Goal: Information Seeking & Learning: Learn about a topic

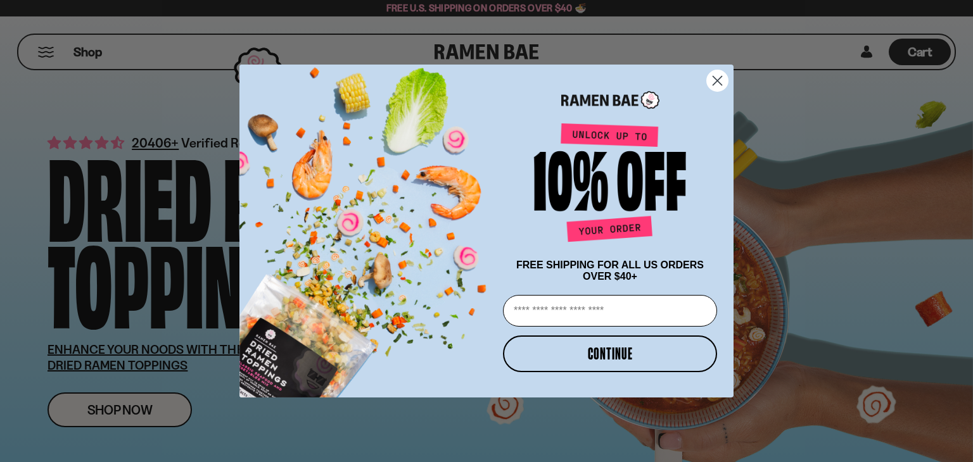
click at [728, 75] on circle "Close dialog" at bounding box center [717, 80] width 21 height 21
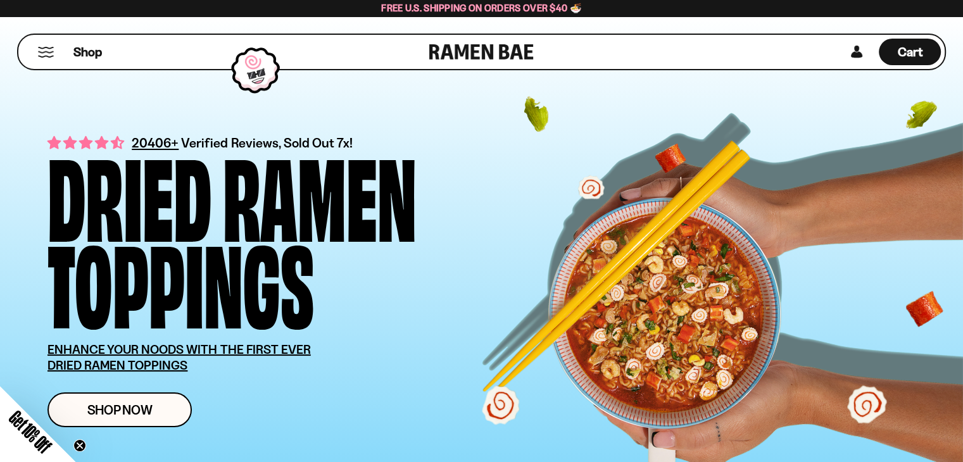
click at [53, 51] on button "Mobile Menu Trigger" at bounding box center [45, 52] width 17 height 11
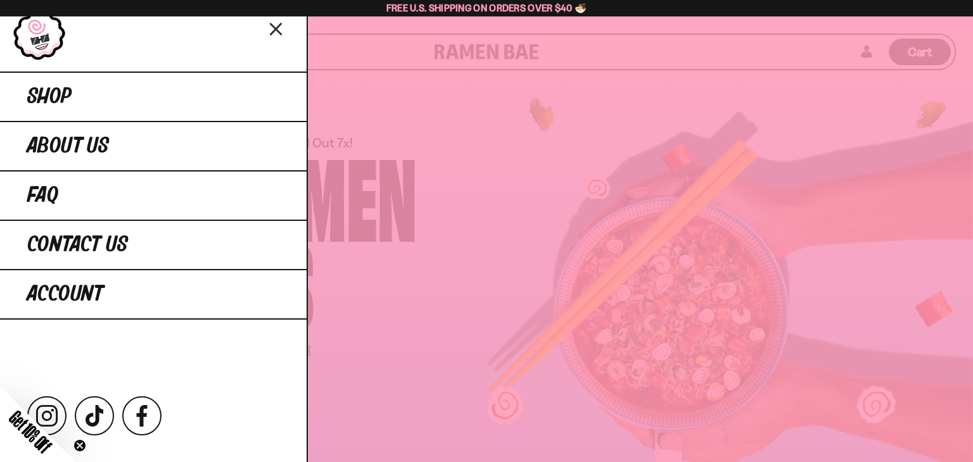
click at [289, 36] on div at bounding box center [153, 36] width 307 height 72
click at [284, 28] on icon "Close menu" at bounding box center [276, 29] width 22 height 24
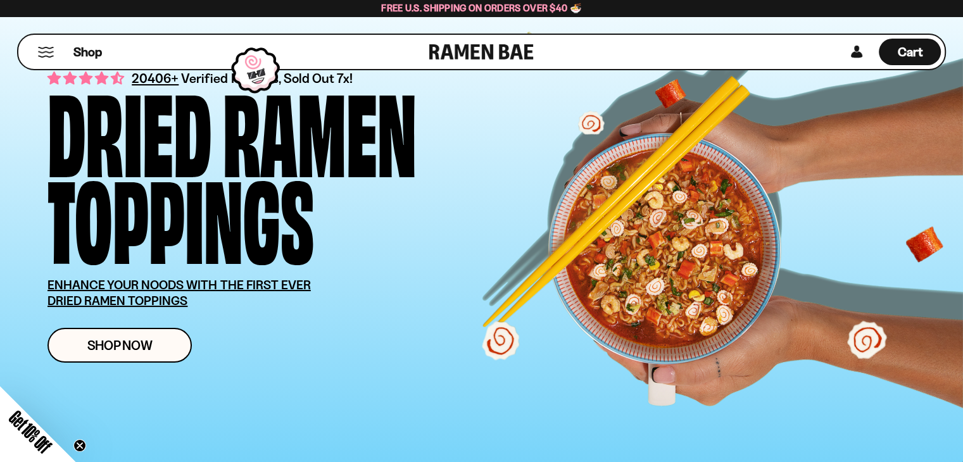
scroll to position [190, 0]
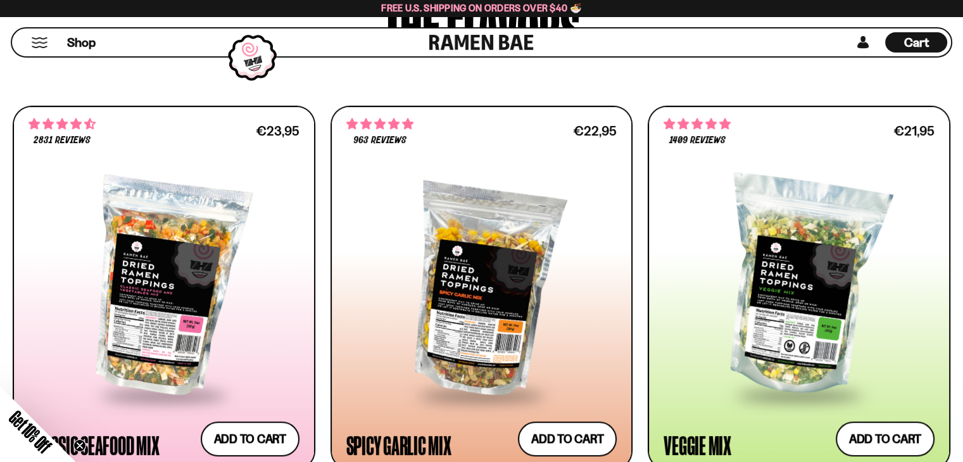
scroll to position [633, 0]
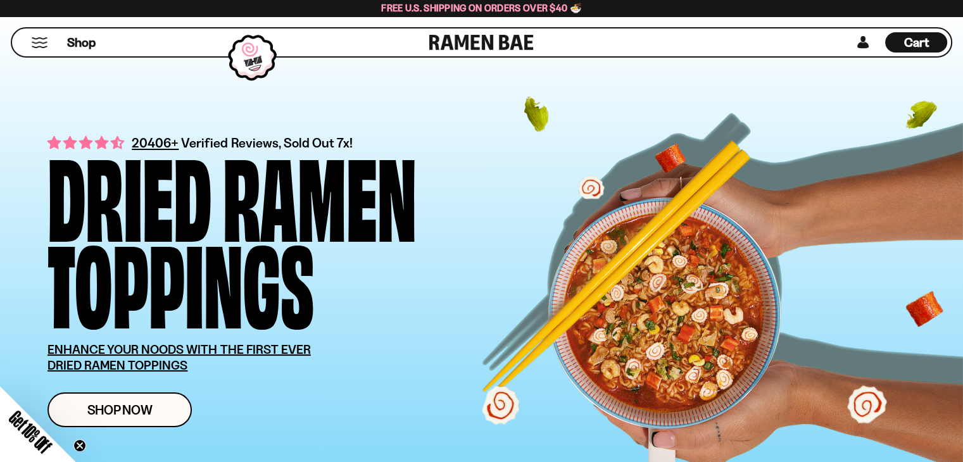
scroll to position [950, 0]
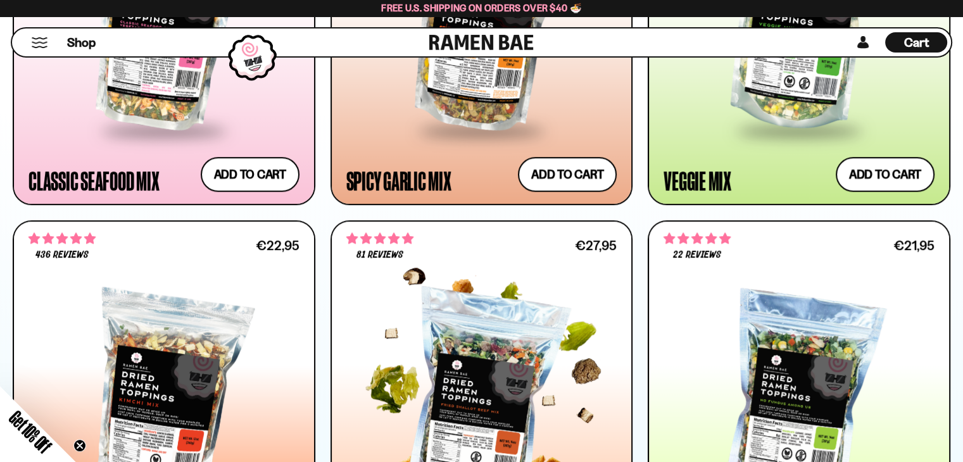
scroll to position [1013, 0]
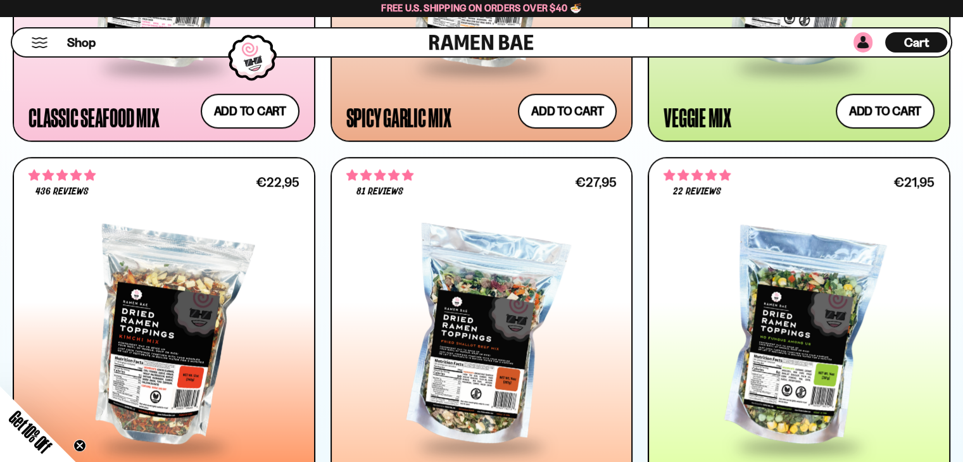
click at [861, 39] on link at bounding box center [863, 42] width 19 height 20
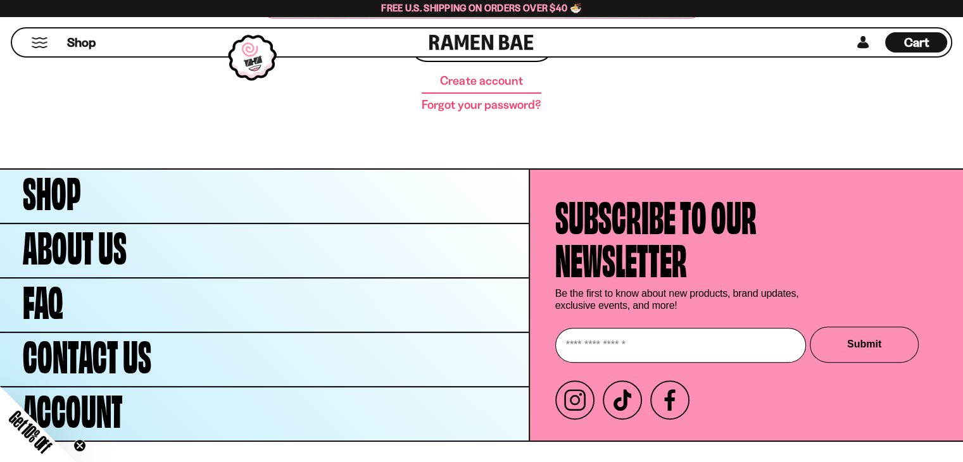
scroll to position [359, 0]
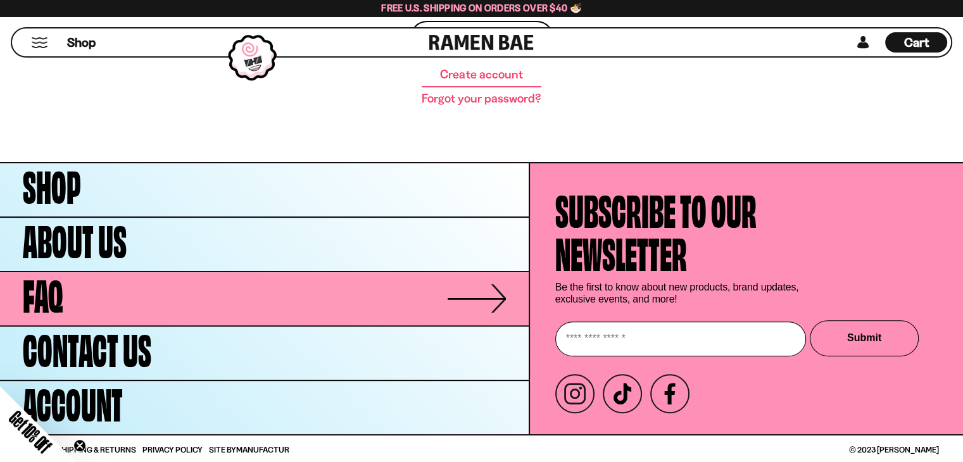
click at [41, 289] on span "FAQ" at bounding box center [43, 292] width 41 height 43
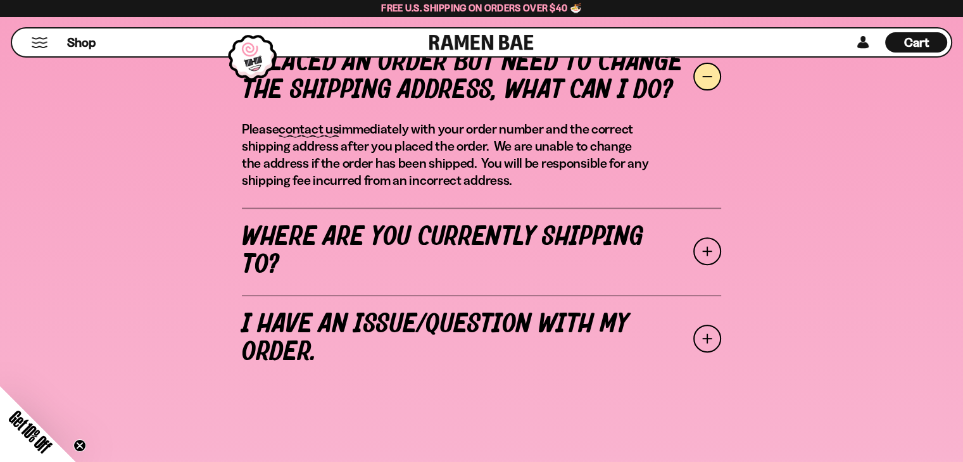
scroll to position [507, 0]
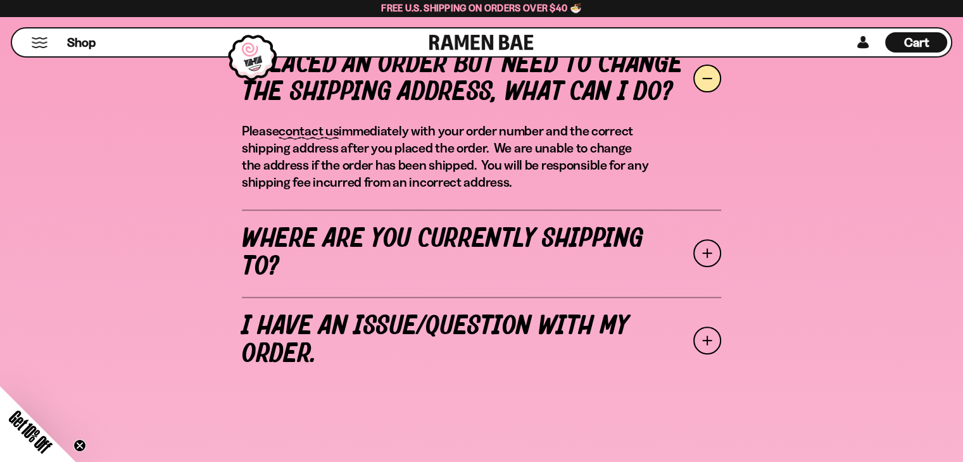
click at [481, 239] on link "Where are you currently shipping to?" at bounding box center [481, 253] width 479 height 87
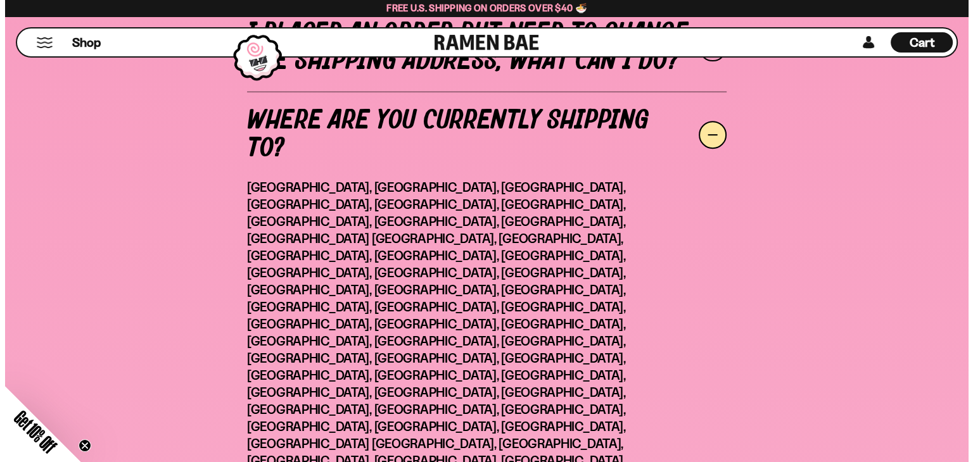
scroll to position [443, 0]
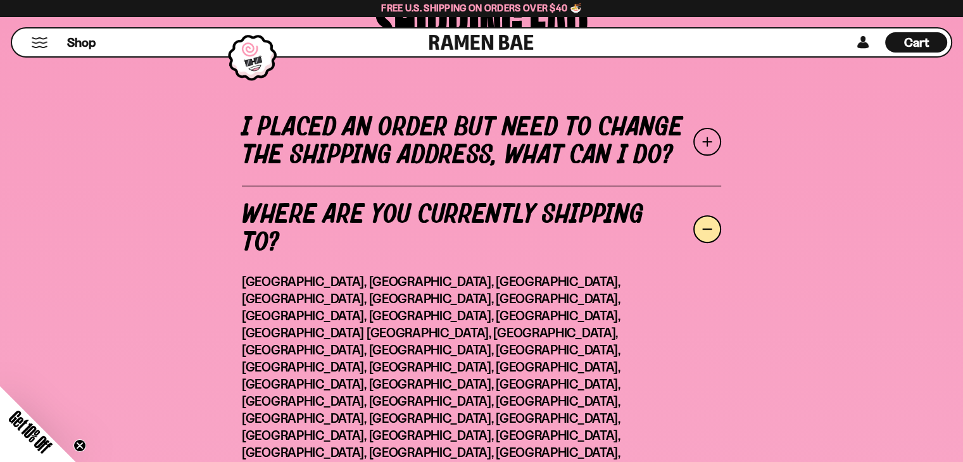
click at [44, 38] on button "Mobile Menu Trigger" at bounding box center [39, 42] width 17 height 11
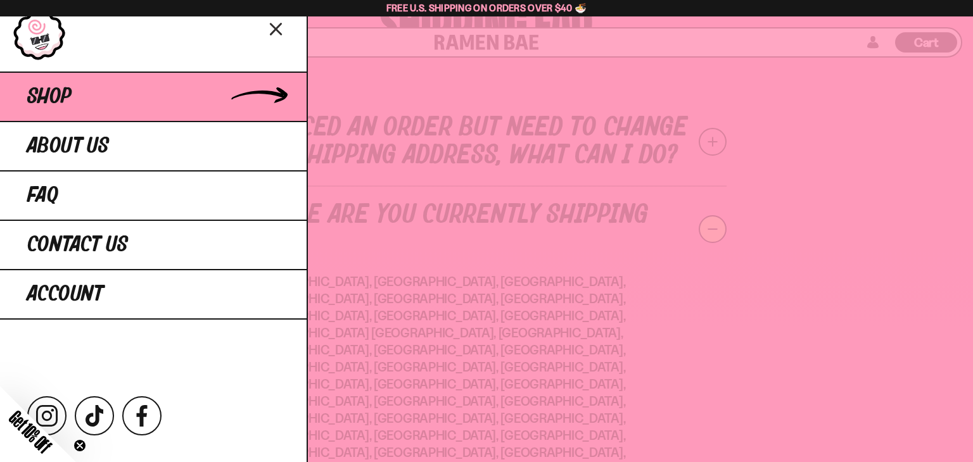
click at [52, 87] on span "Shop" at bounding box center [49, 96] width 44 height 23
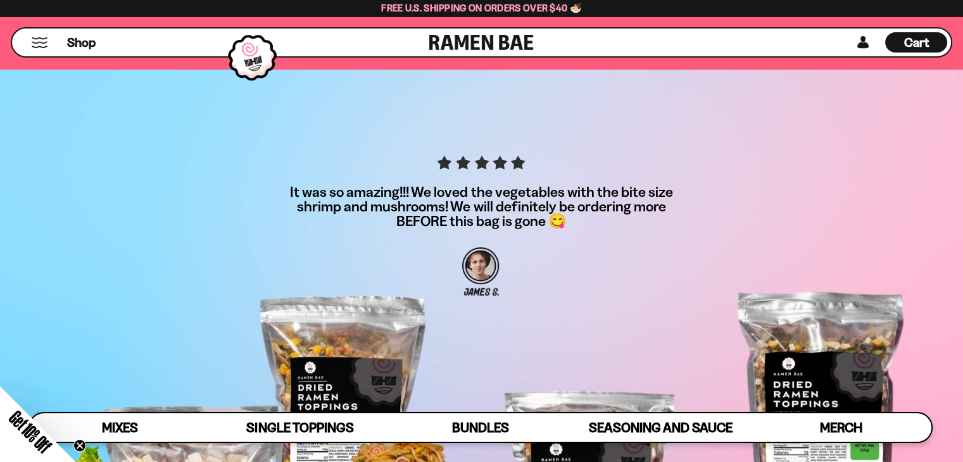
scroll to position [4145, 0]
